Goal: Information Seeking & Learning: Learn about a topic

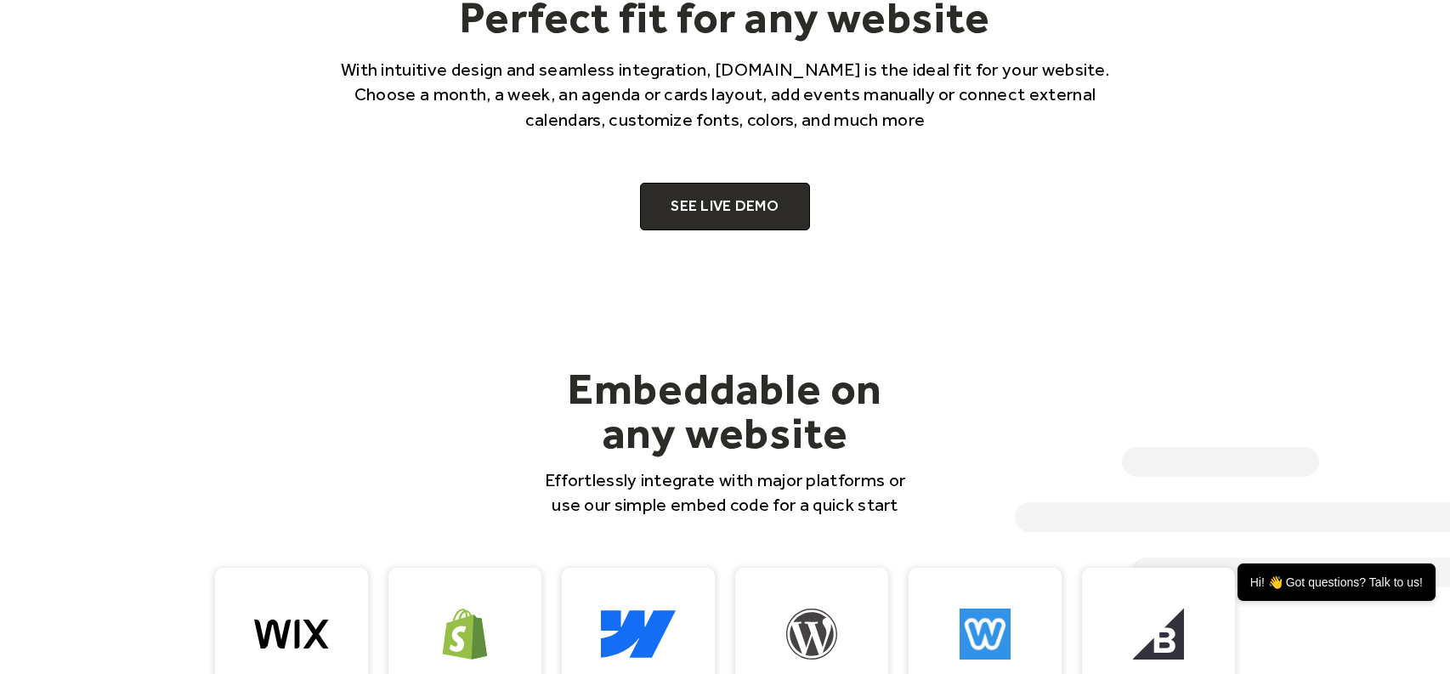
scroll to position [1275, 0]
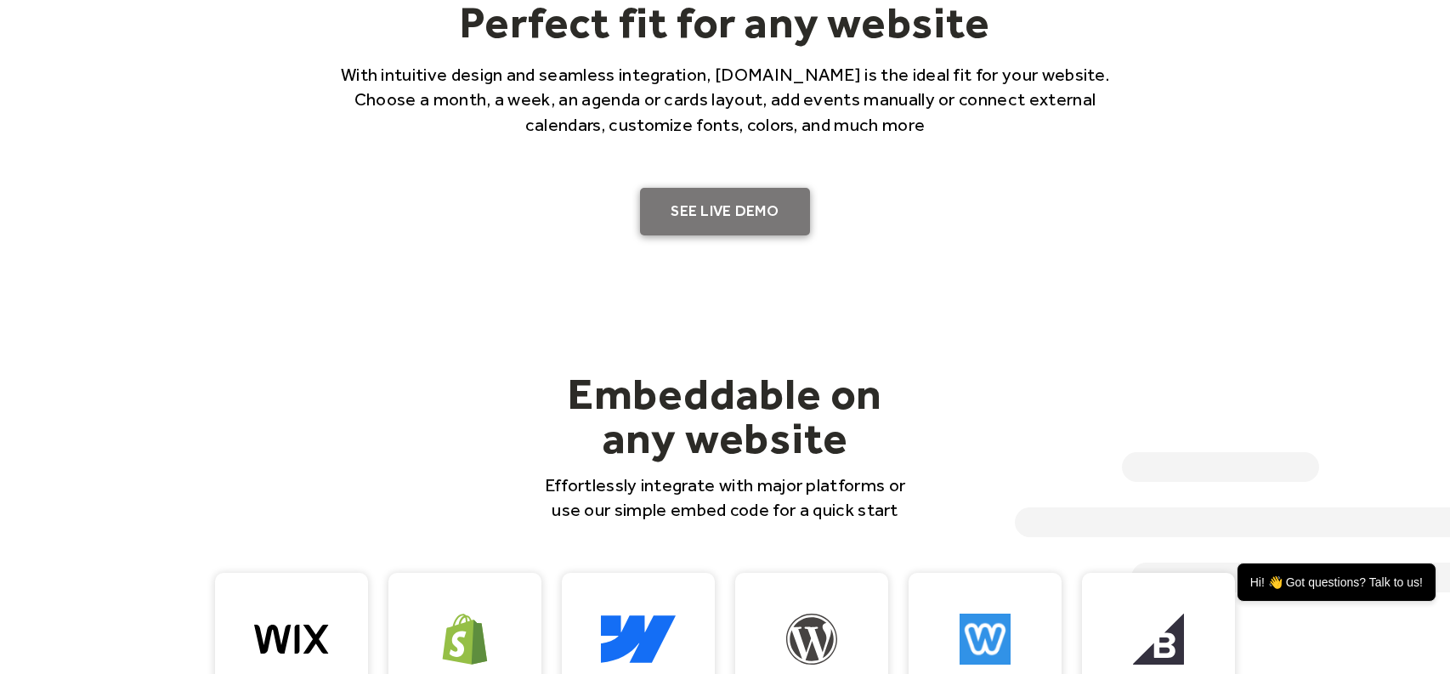
click at [762, 206] on link "SEE LIVE DEMO" at bounding box center [725, 212] width 170 height 48
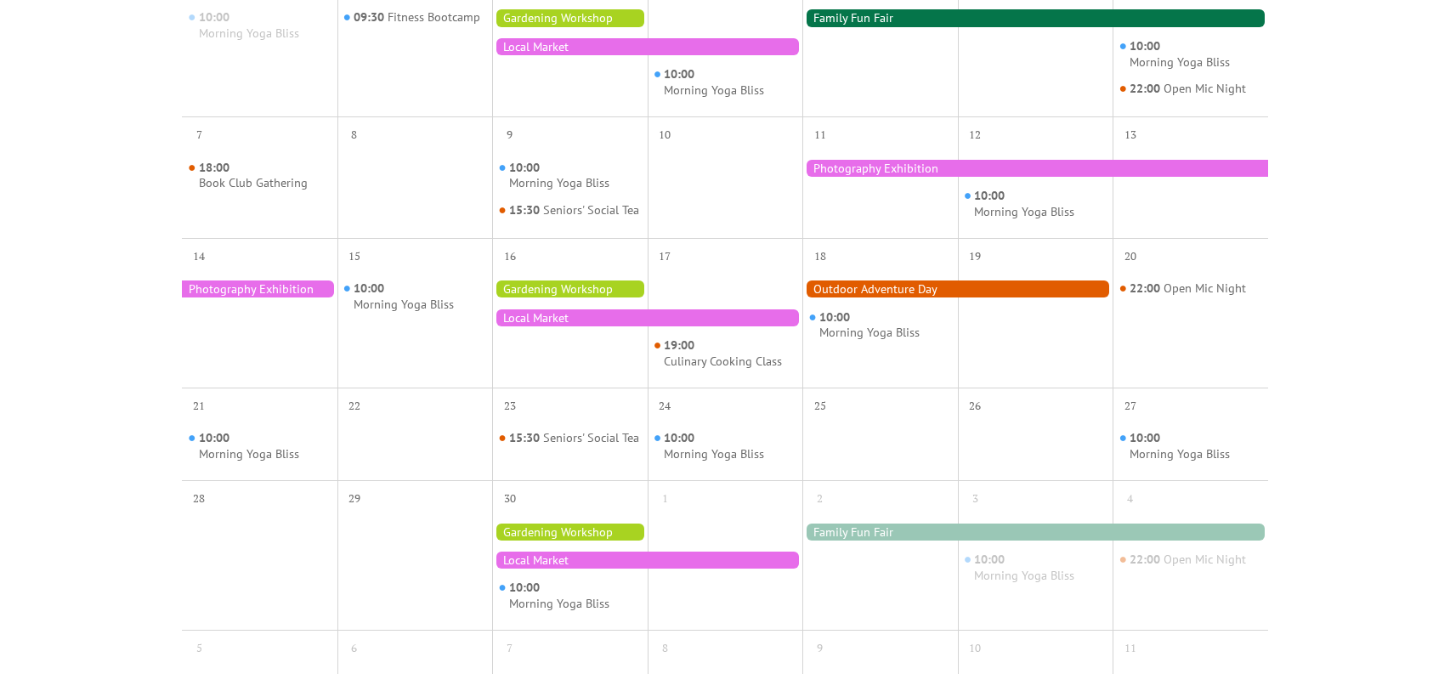
scroll to position [510, 0]
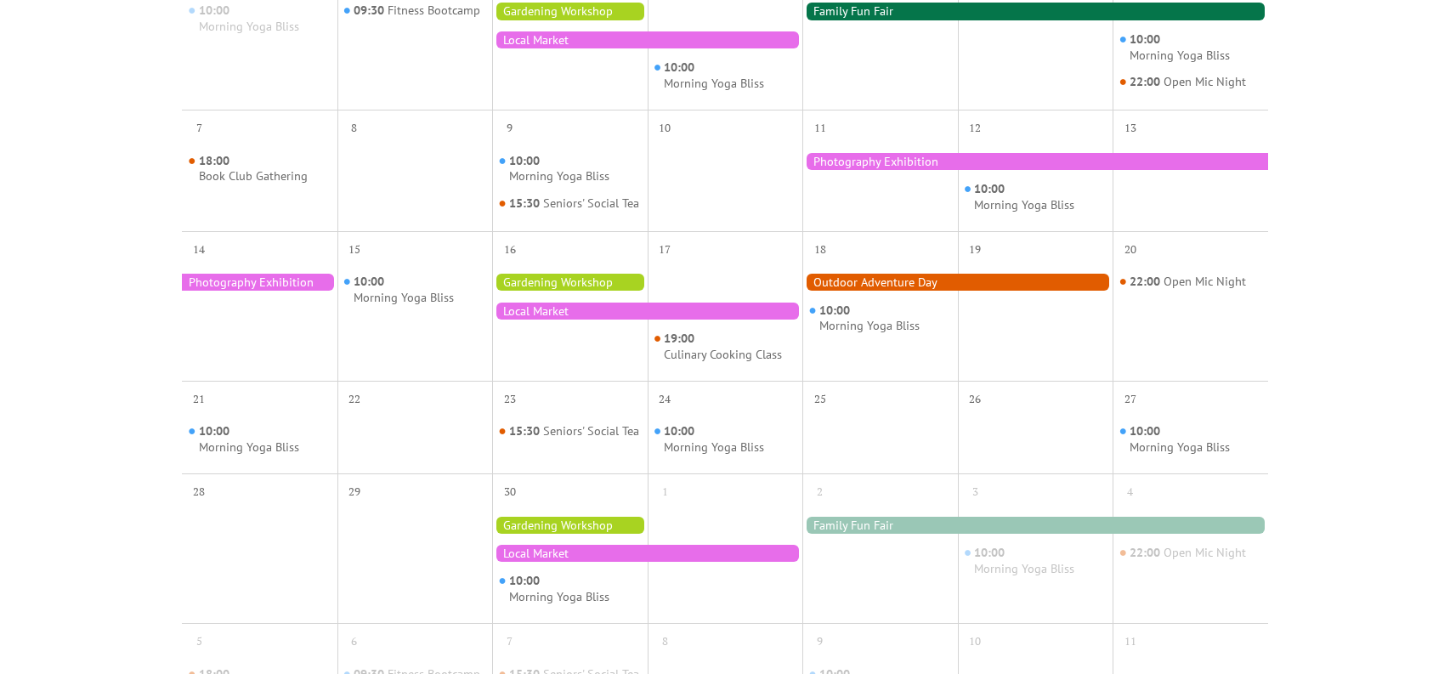
drag, startPoint x: 857, startPoint y: 444, endPoint x: 924, endPoint y: 443, distance: 67.1
click at [924, 443] on div at bounding box center [879, 440] width 155 height 54
click at [748, 455] on div "Morning Yoga Bliss" at bounding box center [714, 447] width 100 height 16
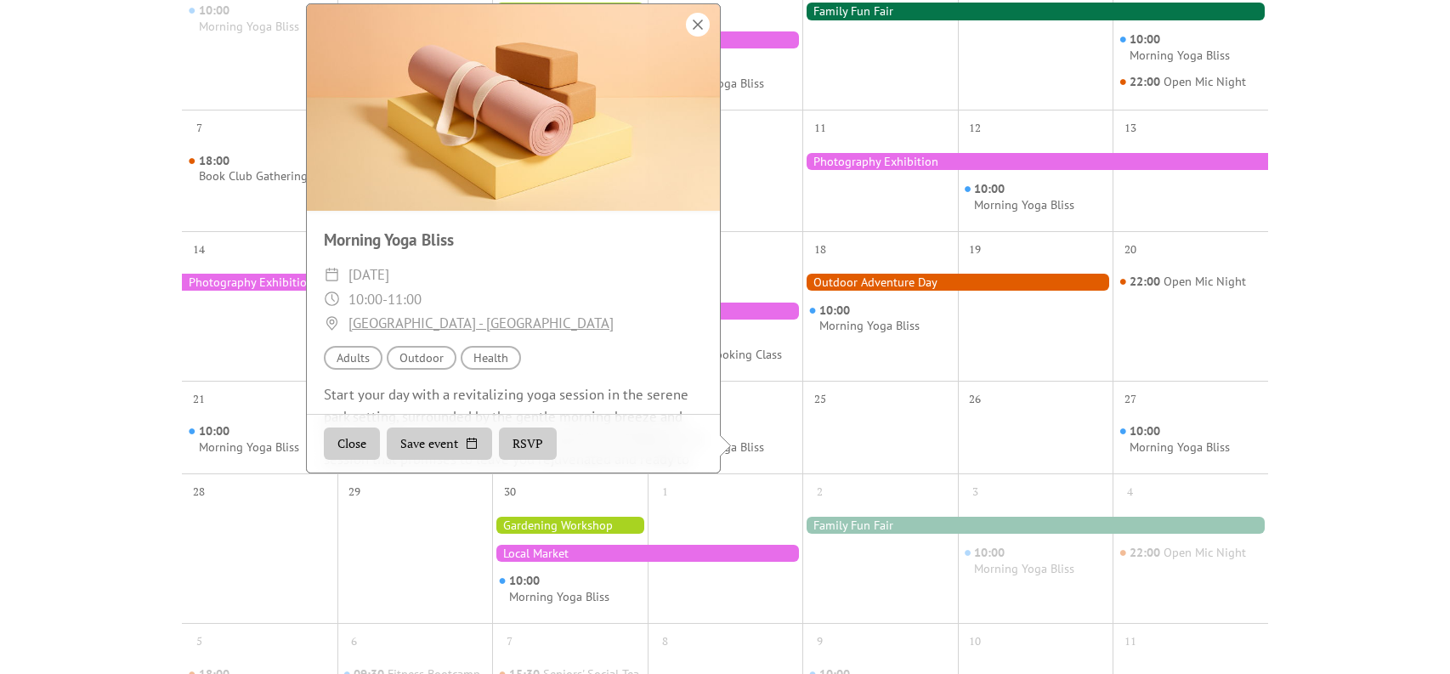
click at [700, 37] on div at bounding box center [698, 25] width 24 height 24
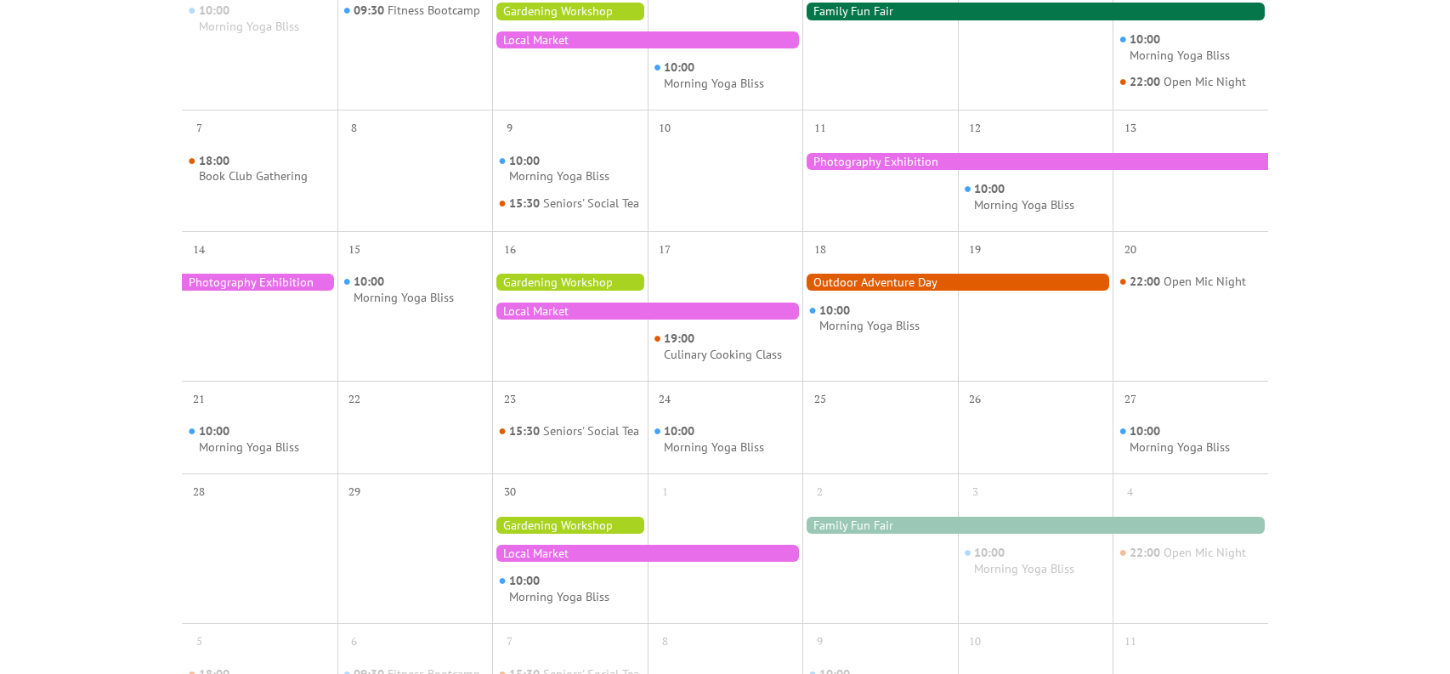
click at [610, 319] on div at bounding box center [647, 310] width 310 height 17
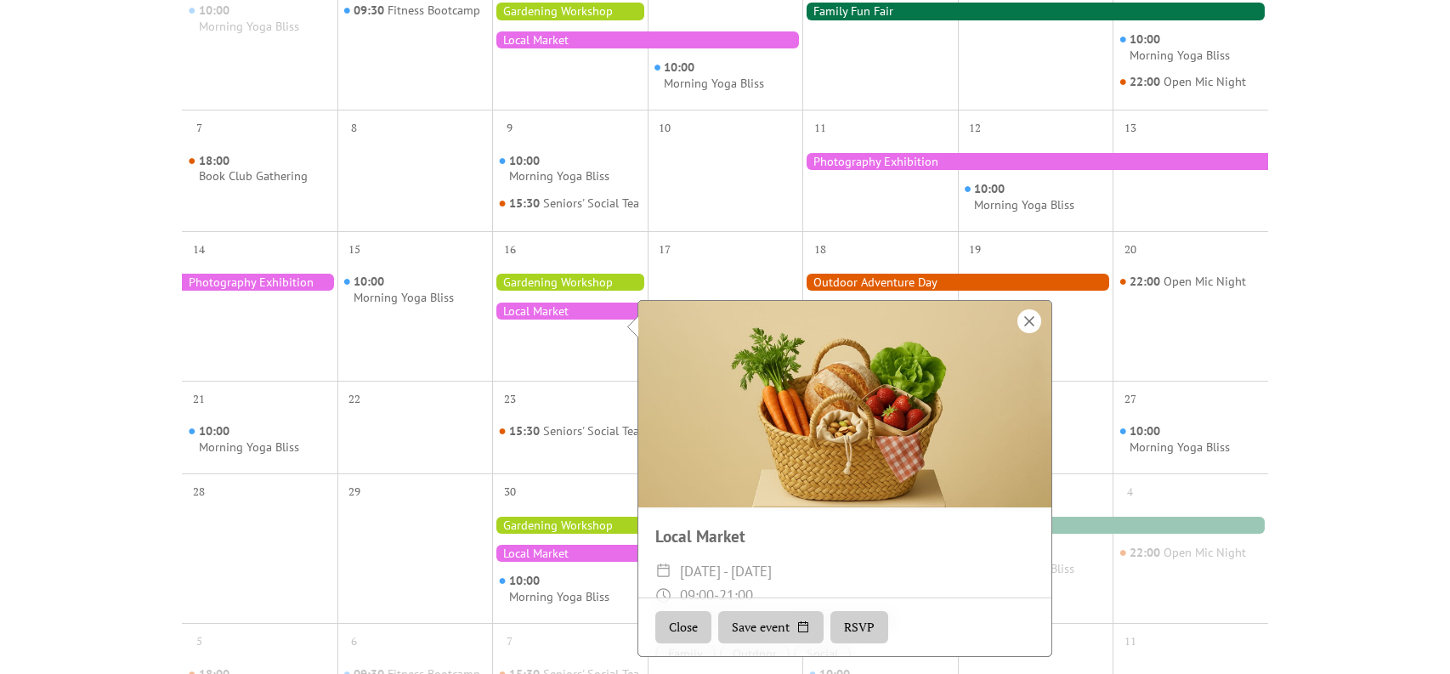
click at [1022, 321] on div at bounding box center [1029, 321] width 24 height 24
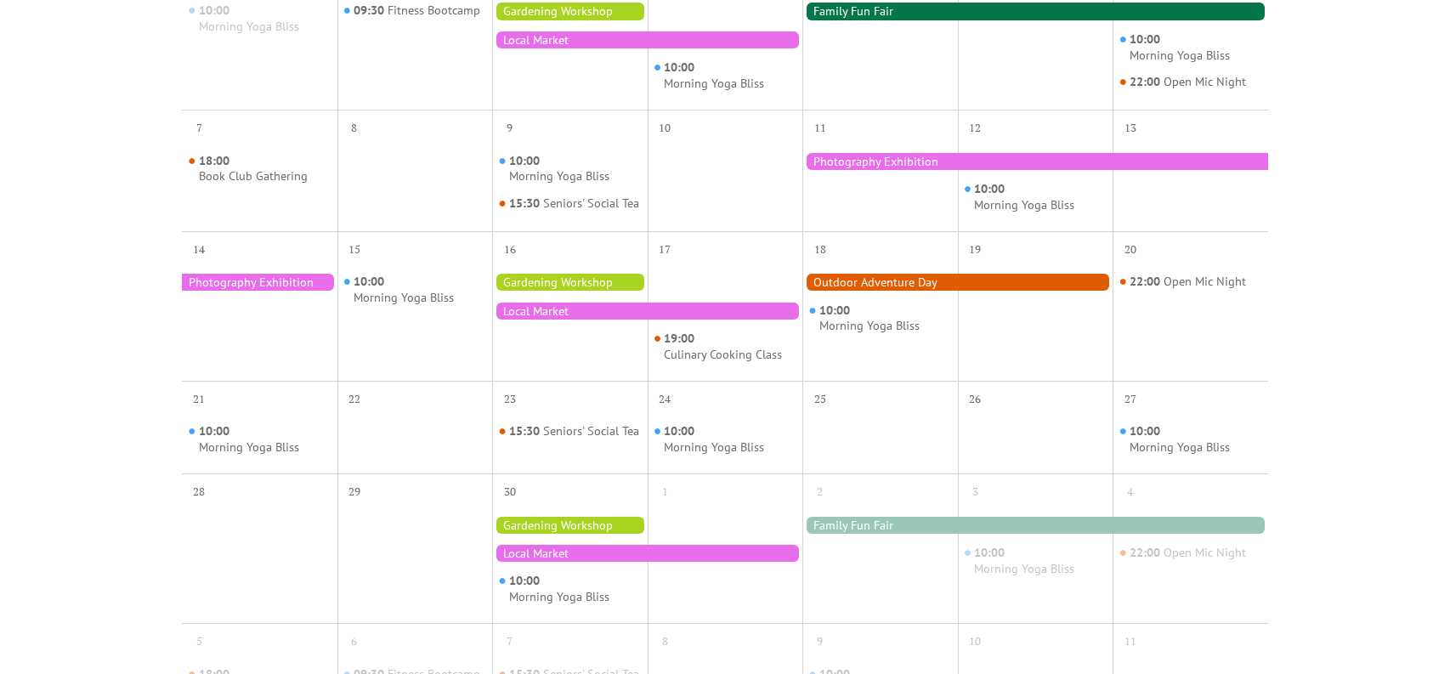
click at [949, 291] on div at bounding box center [957, 282] width 310 height 17
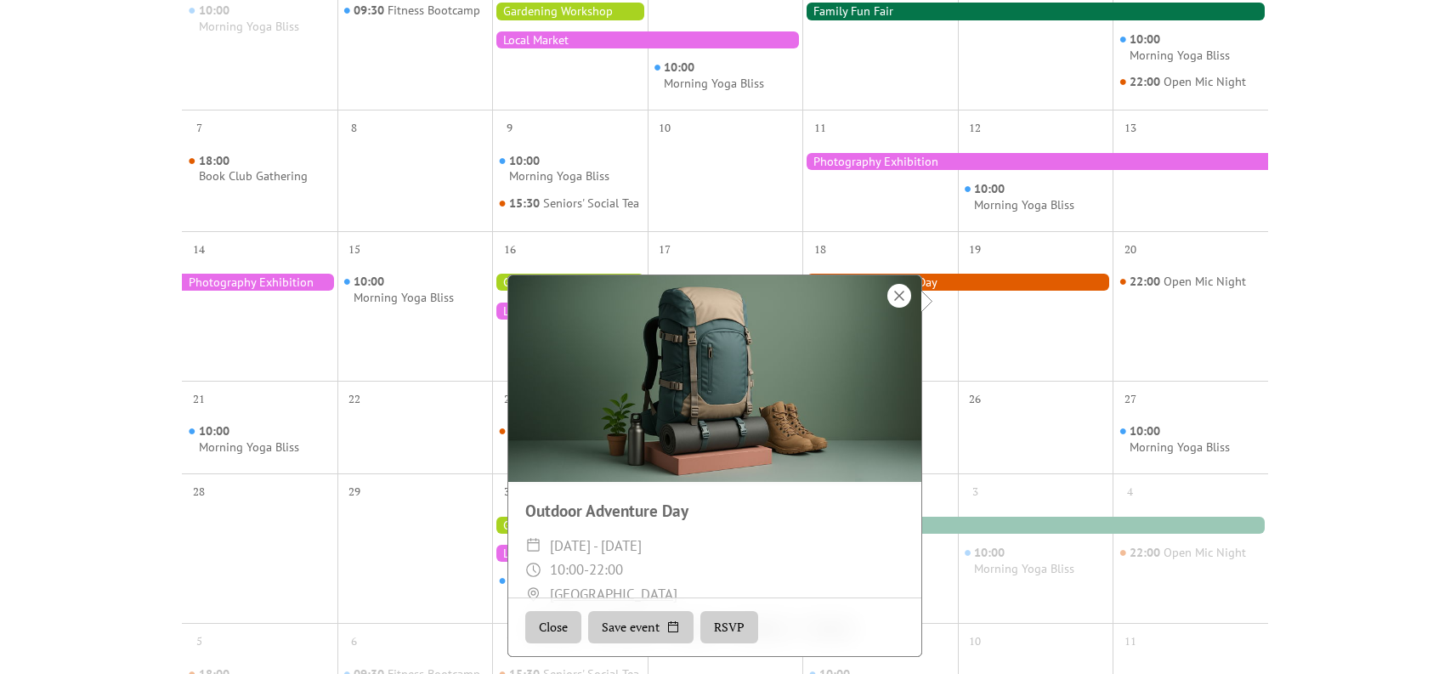
click at [896, 293] on div at bounding box center [899, 296] width 24 height 24
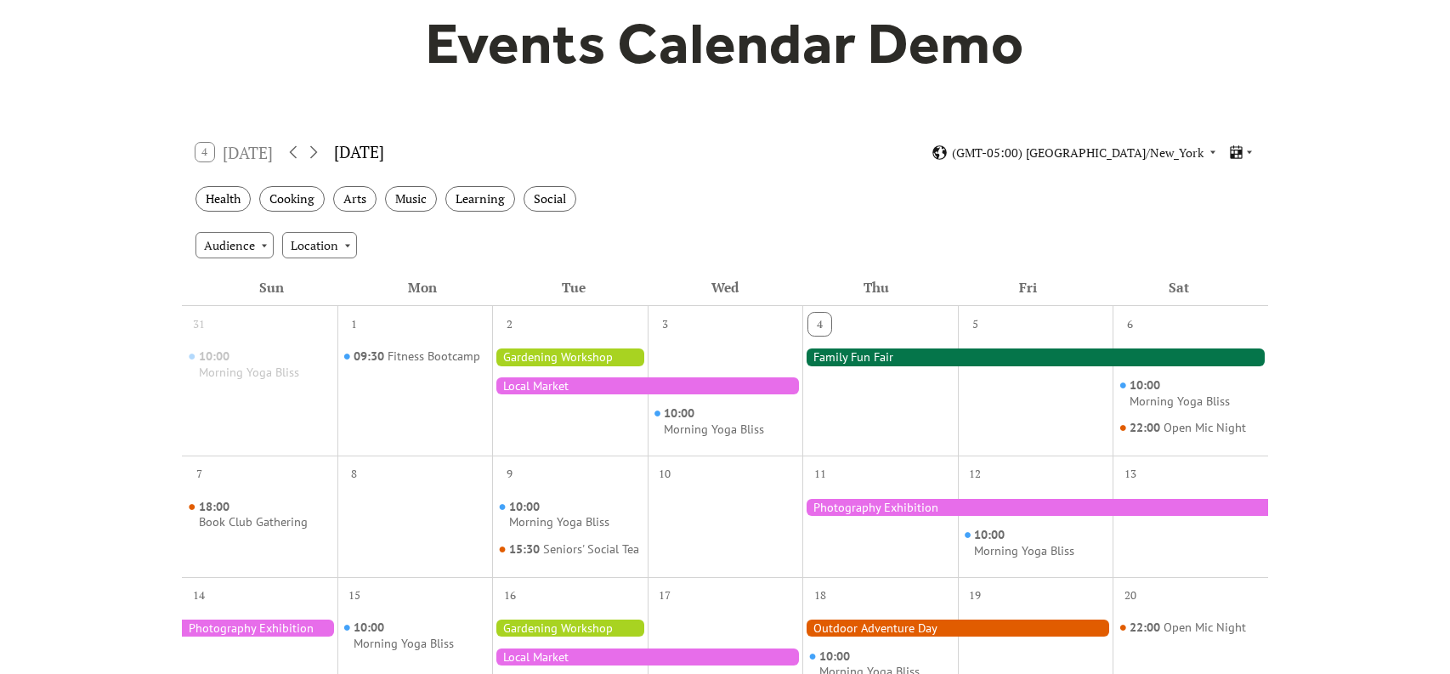
scroll to position [170, 0]
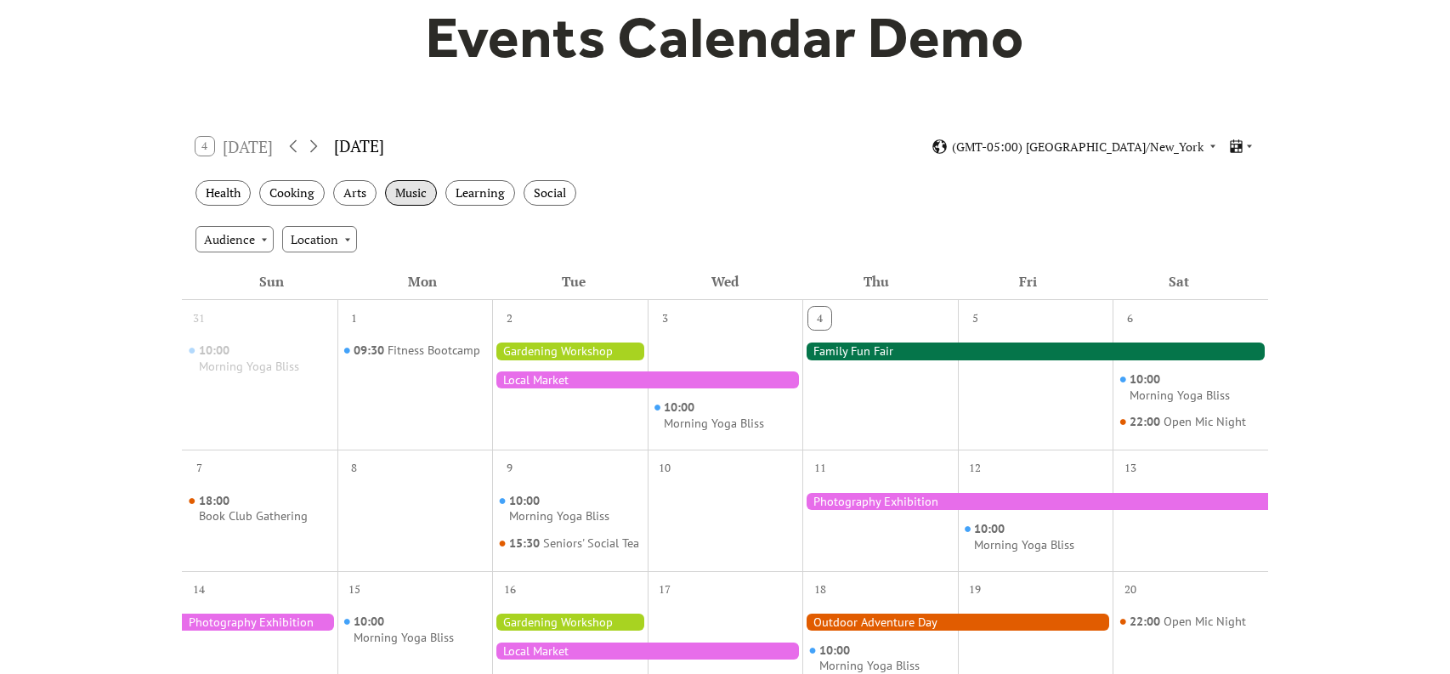
click at [428, 196] on div "Music" at bounding box center [411, 193] width 52 height 26
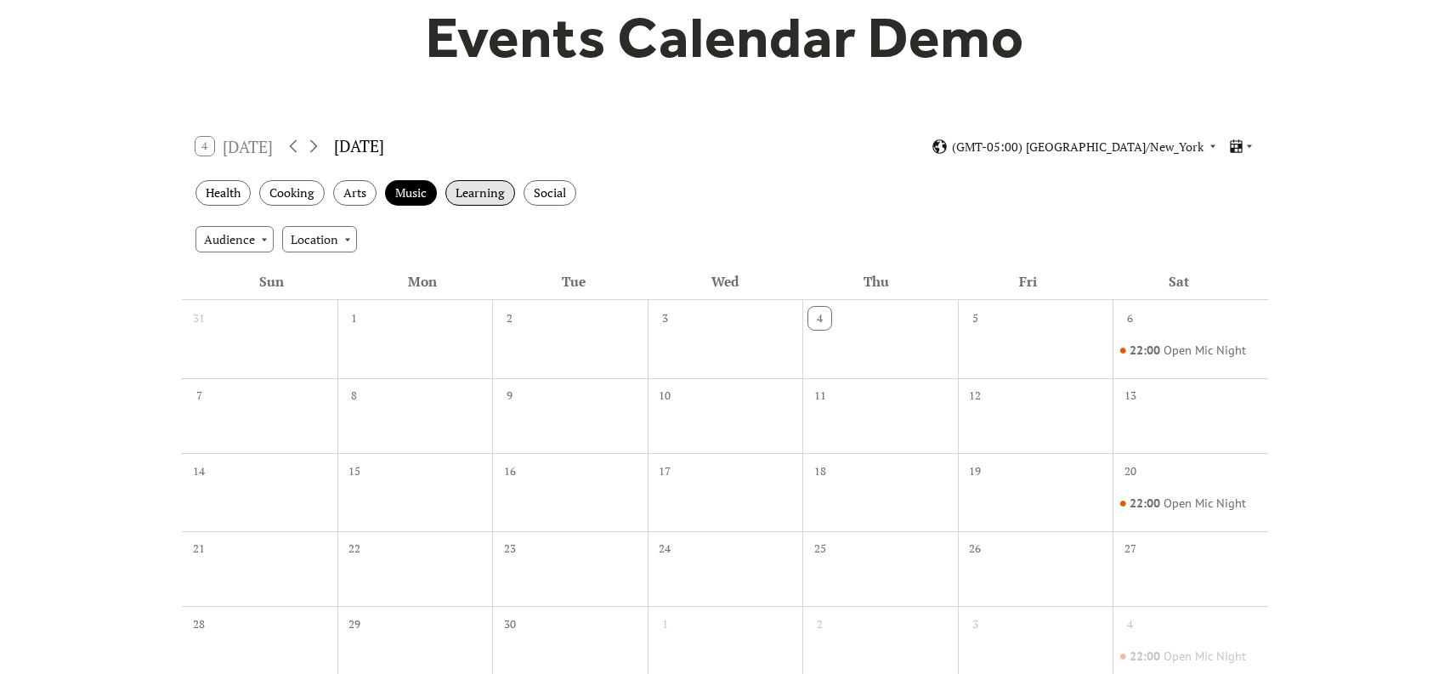
click at [478, 203] on div "Learning" at bounding box center [480, 193] width 70 height 26
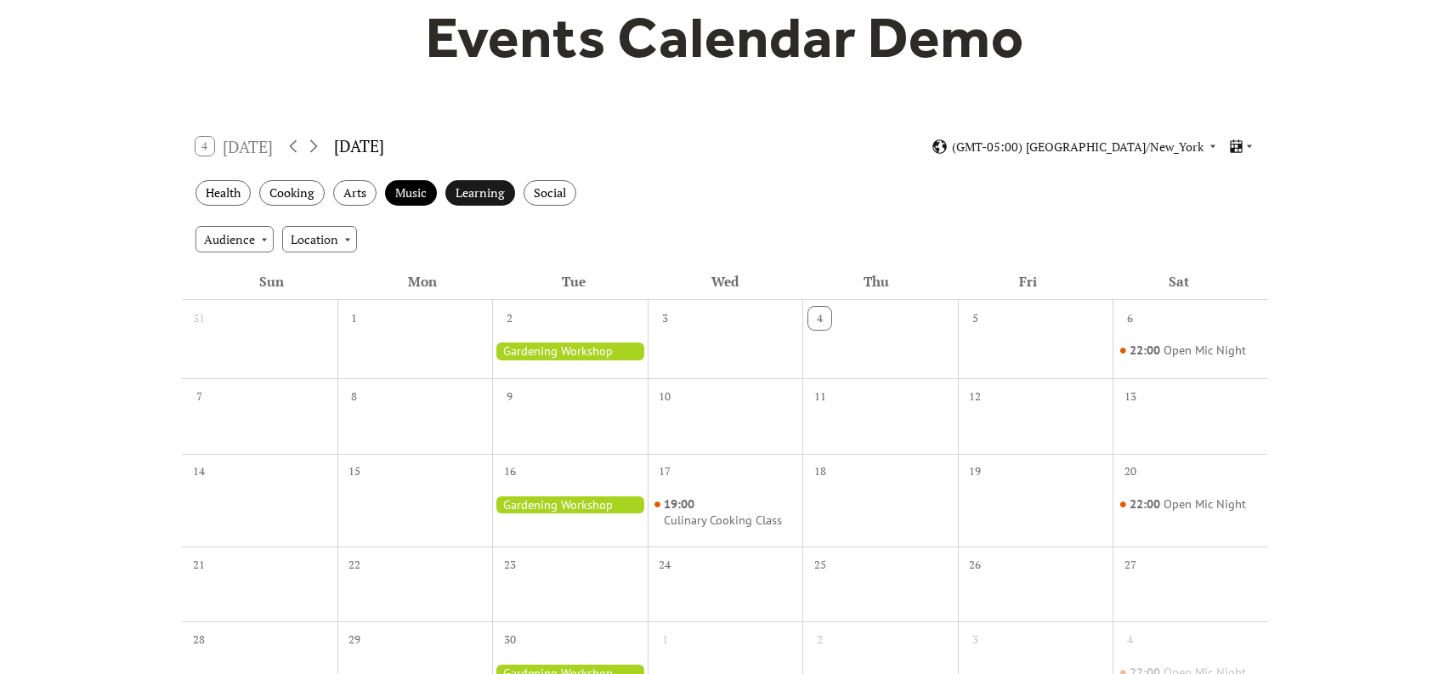
click at [479, 201] on div "Learning" at bounding box center [480, 193] width 70 height 26
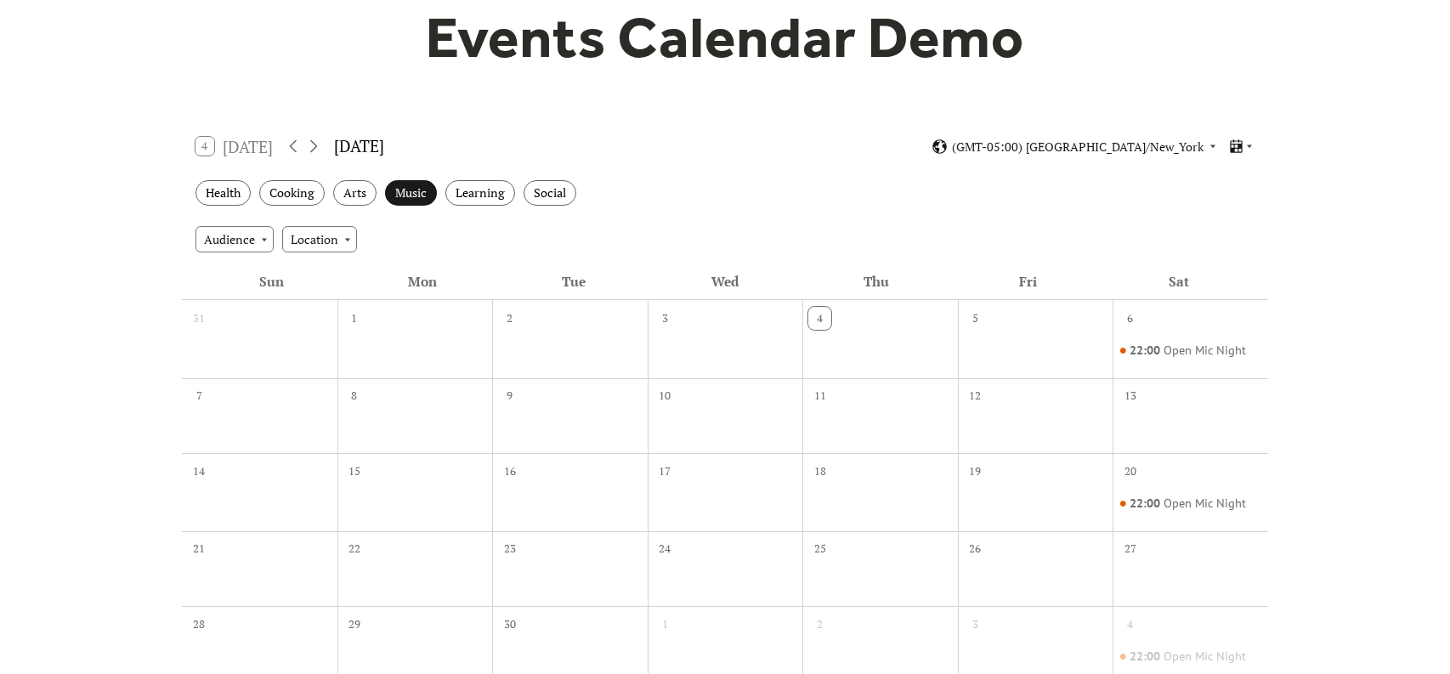
click at [420, 196] on div "Music" at bounding box center [411, 193] width 52 height 26
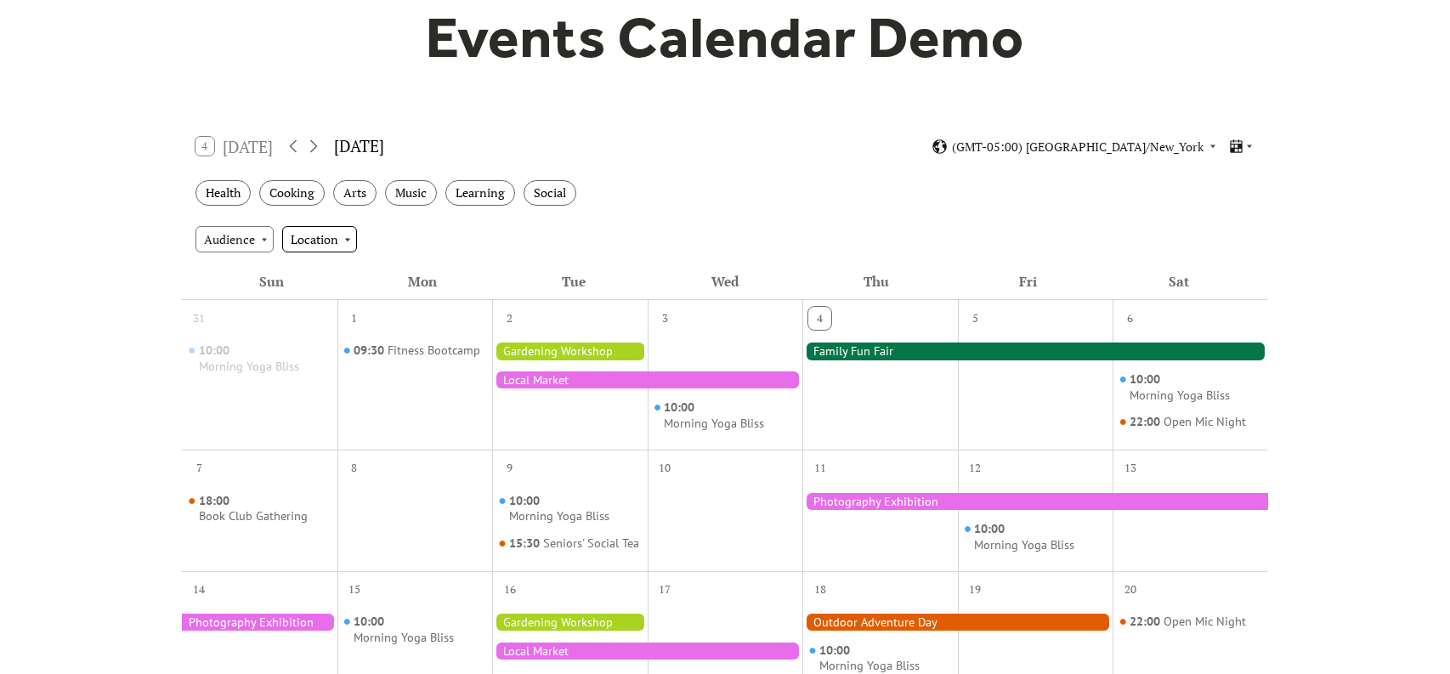
click at [336, 237] on div "Location" at bounding box center [319, 238] width 75 height 25
click at [376, 230] on div "Audience Location" at bounding box center [725, 239] width 1086 height 46
click at [267, 239] on div "Audience" at bounding box center [234, 238] width 78 height 25
click at [172, 230] on div "Events Calendar Demo Loading the Events Calendar..." at bounding box center [725, 576] width 1450 height 1338
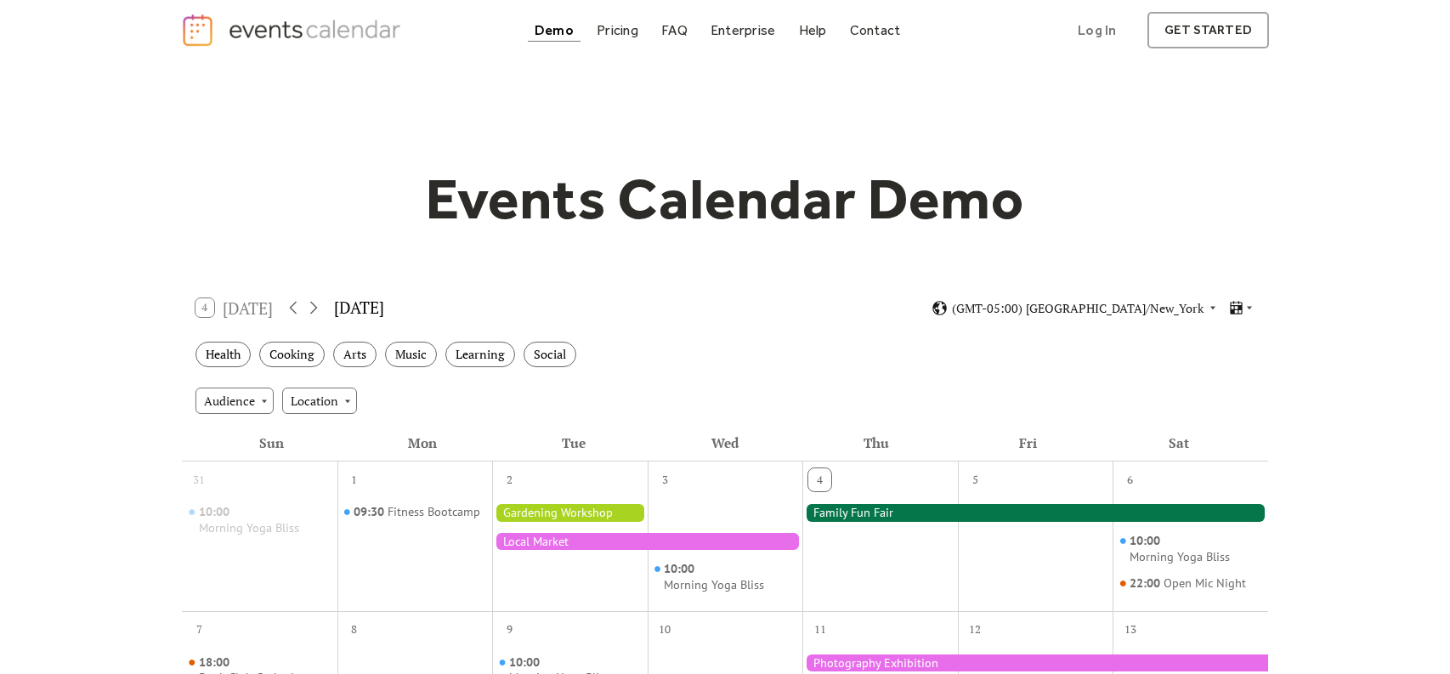
scroll to position [0, 0]
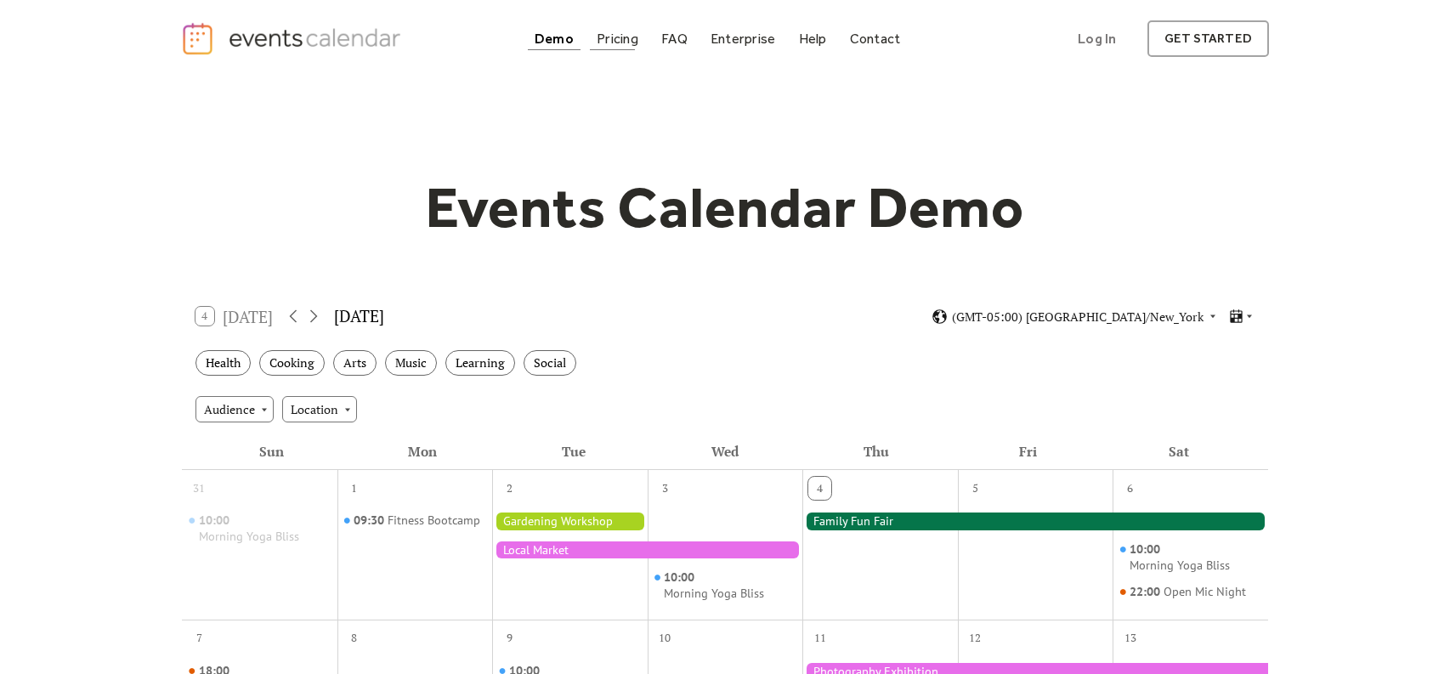
click at [614, 35] on div "Pricing" at bounding box center [617, 38] width 42 height 9
